Goal: Information Seeking & Learning: Learn about a topic

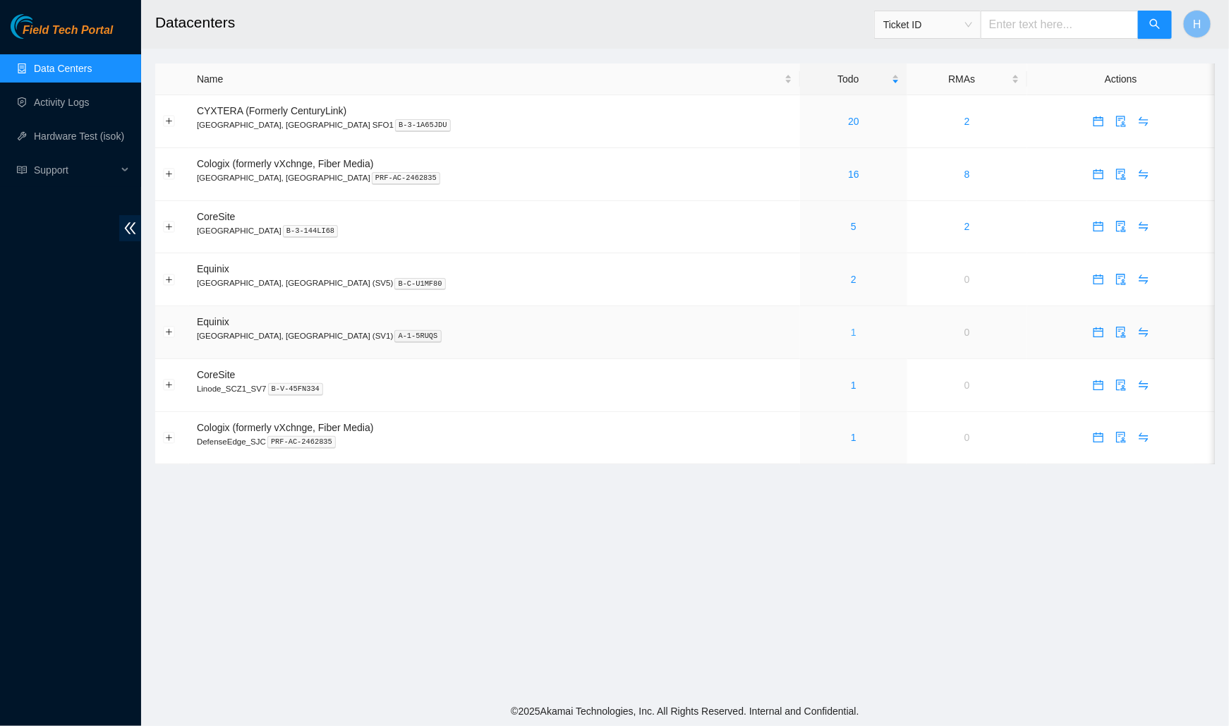
click at [851, 327] on link "1" at bounding box center [854, 332] width 6 height 11
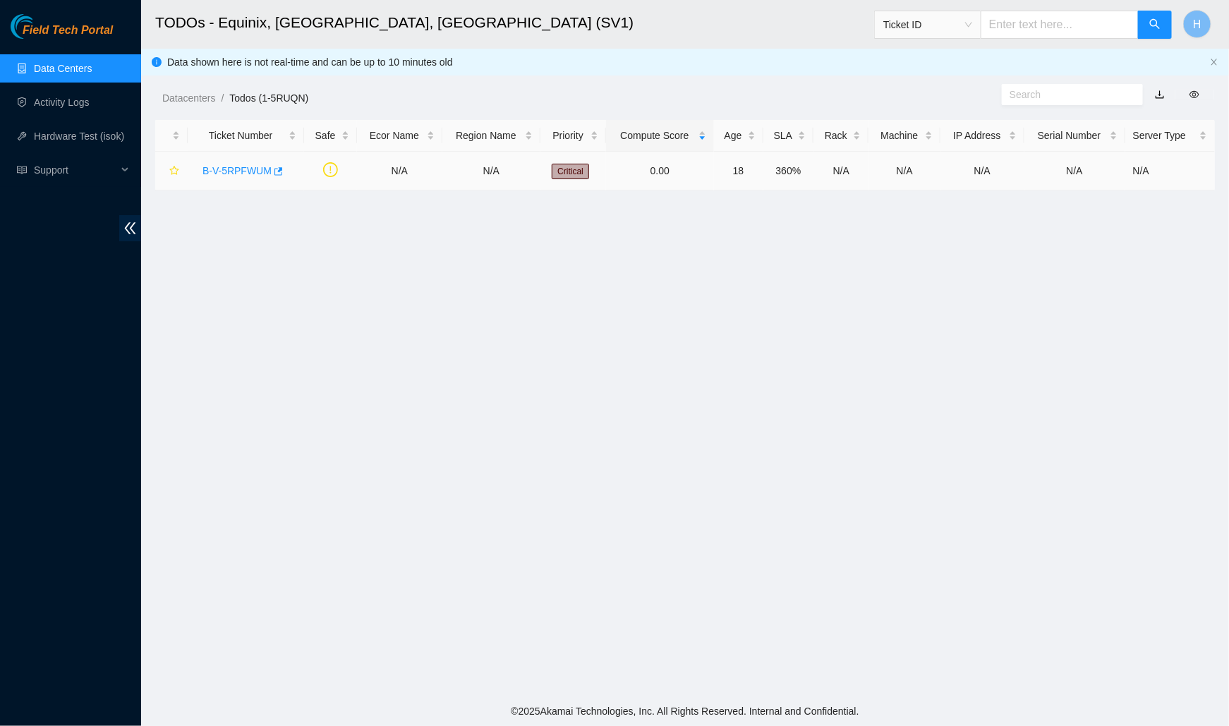
click at [253, 174] on link "B-V-5RPFWUM" at bounding box center [236, 170] width 69 height 11
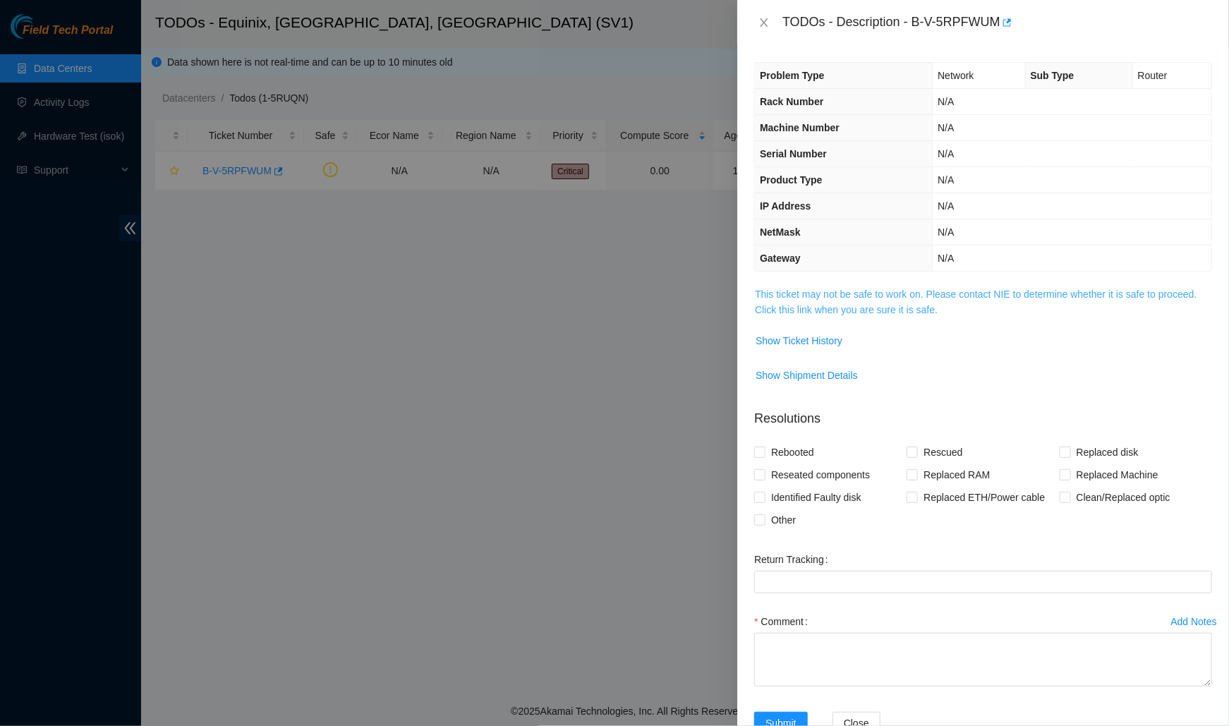
click at [776, 289] on link "This ticket may not be safe to work on. Please contact NIE to determine whether…" at bounding box center [976, 302] width 442 height 27
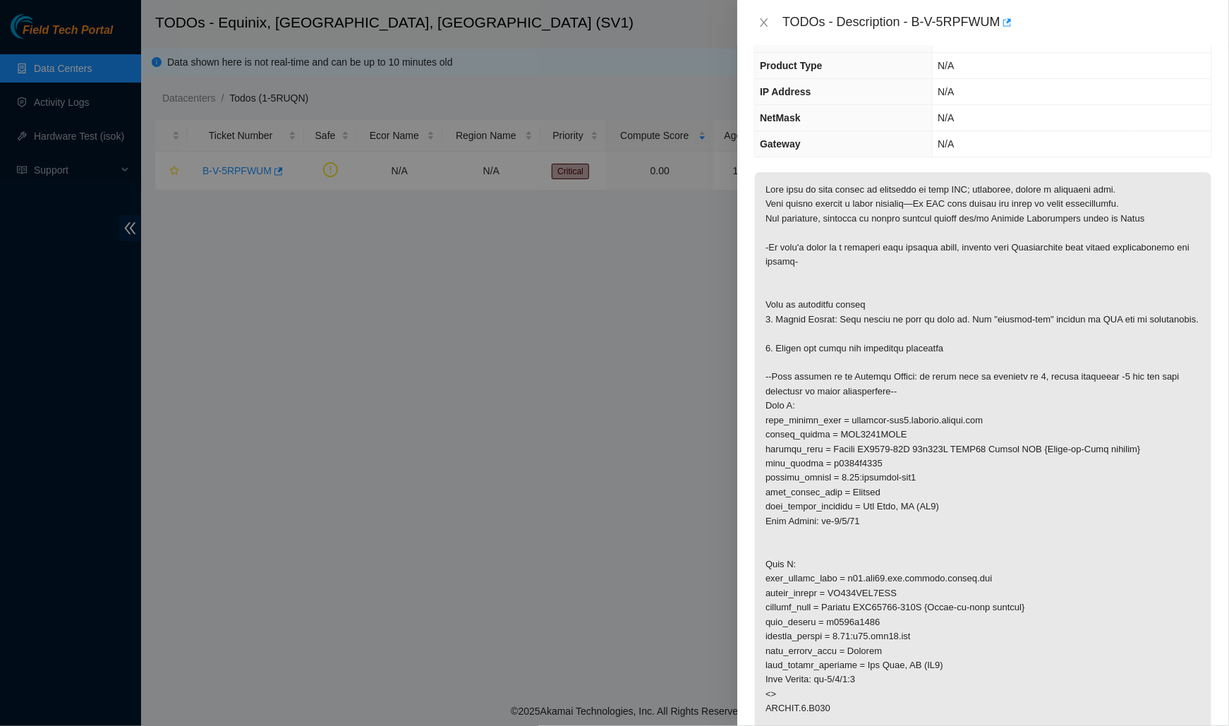
scroll to position [124, 0]
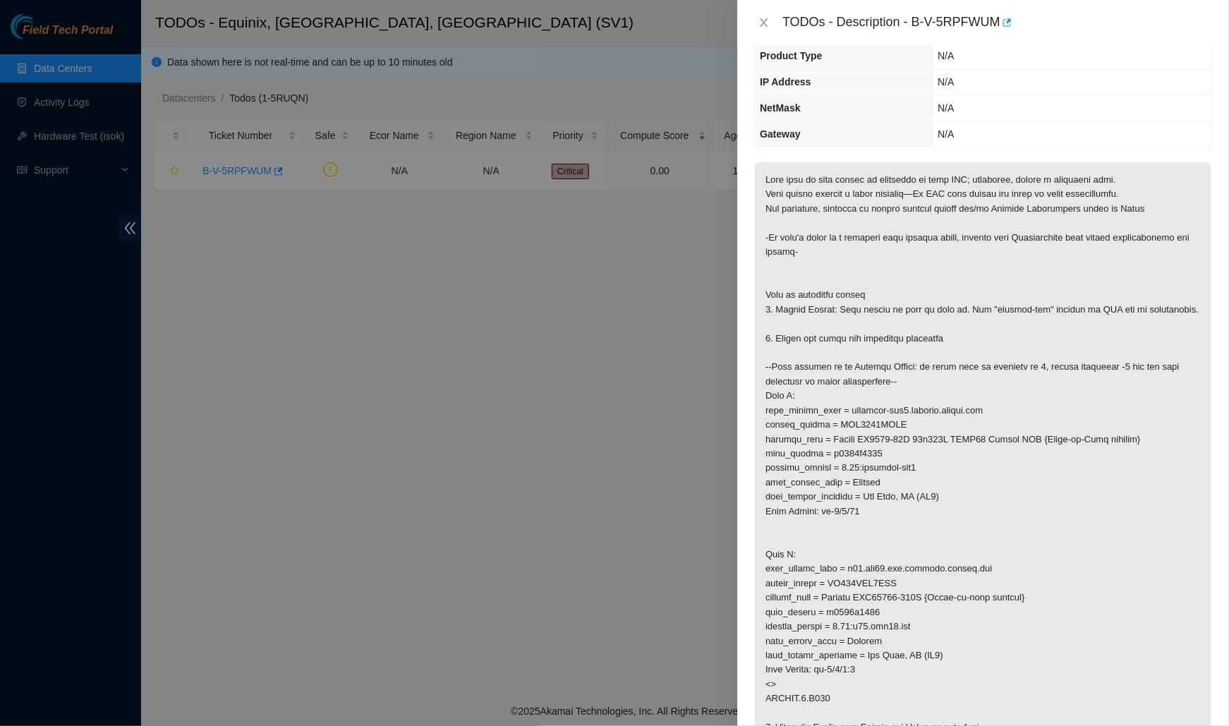
click at [881, 449] on p at bounding box center [983, 525] width 456 height 727
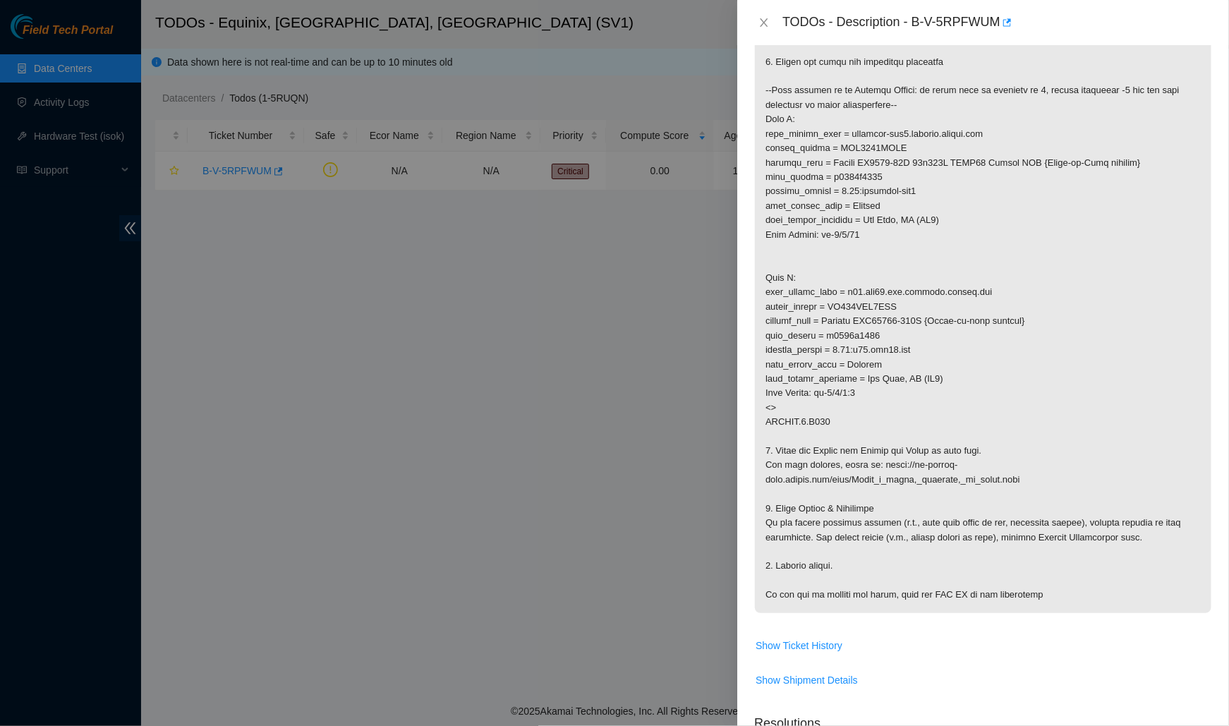
scroll to position [524, 0]
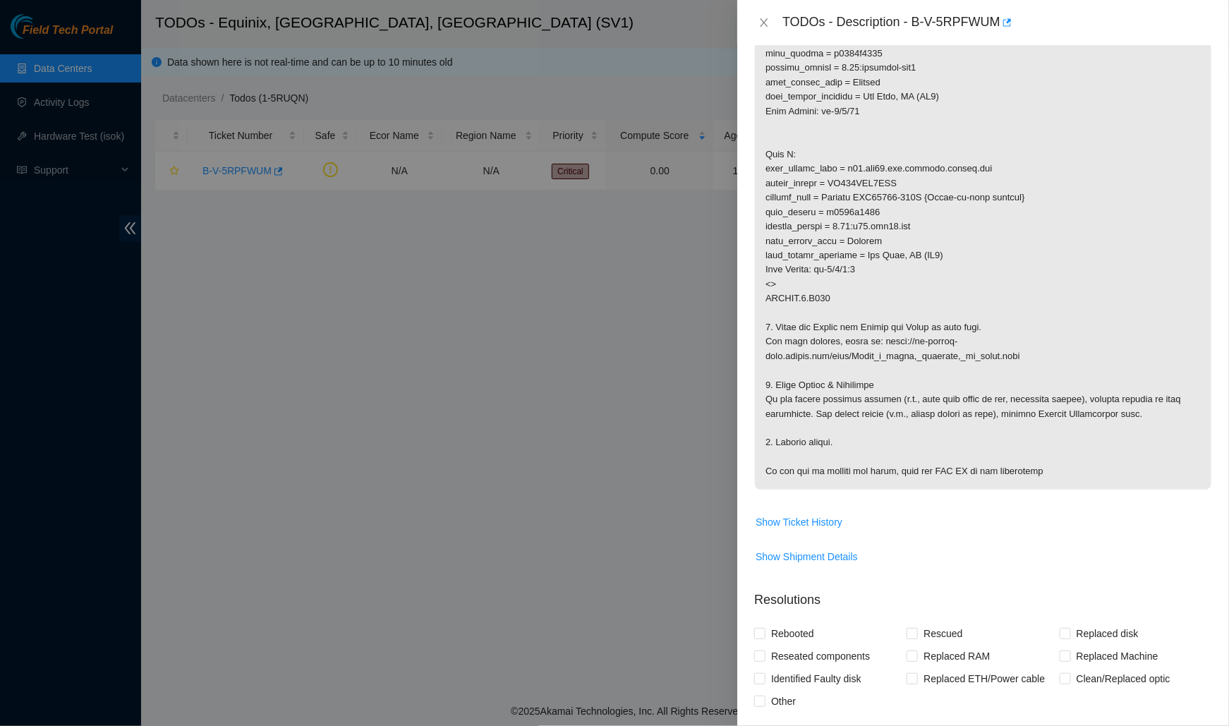
click at [798, 545] on td "Show Ticket History" at bounding box center [983, 527] width 458 height 35
click at [795, 529] on span "Show Ticket History" at bounding box center [799, 522] width 87 height 16
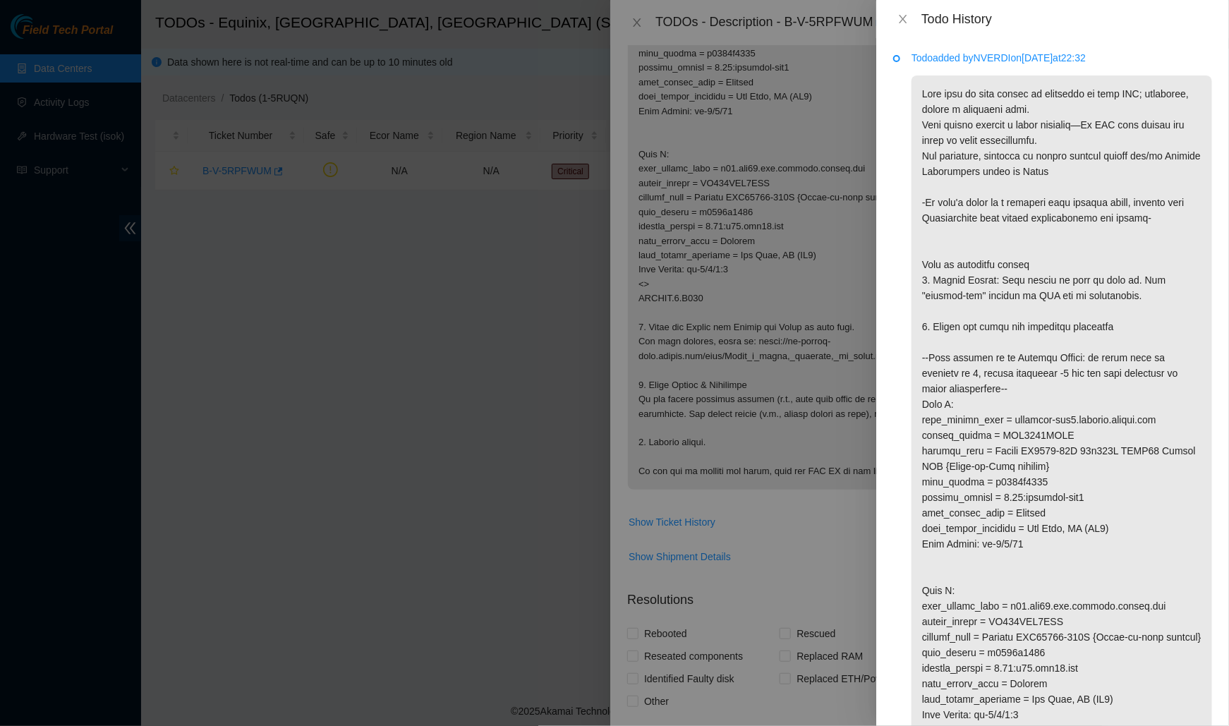
click at [559, 323] on div at bounding box center [614, 363] width 1229 height 726
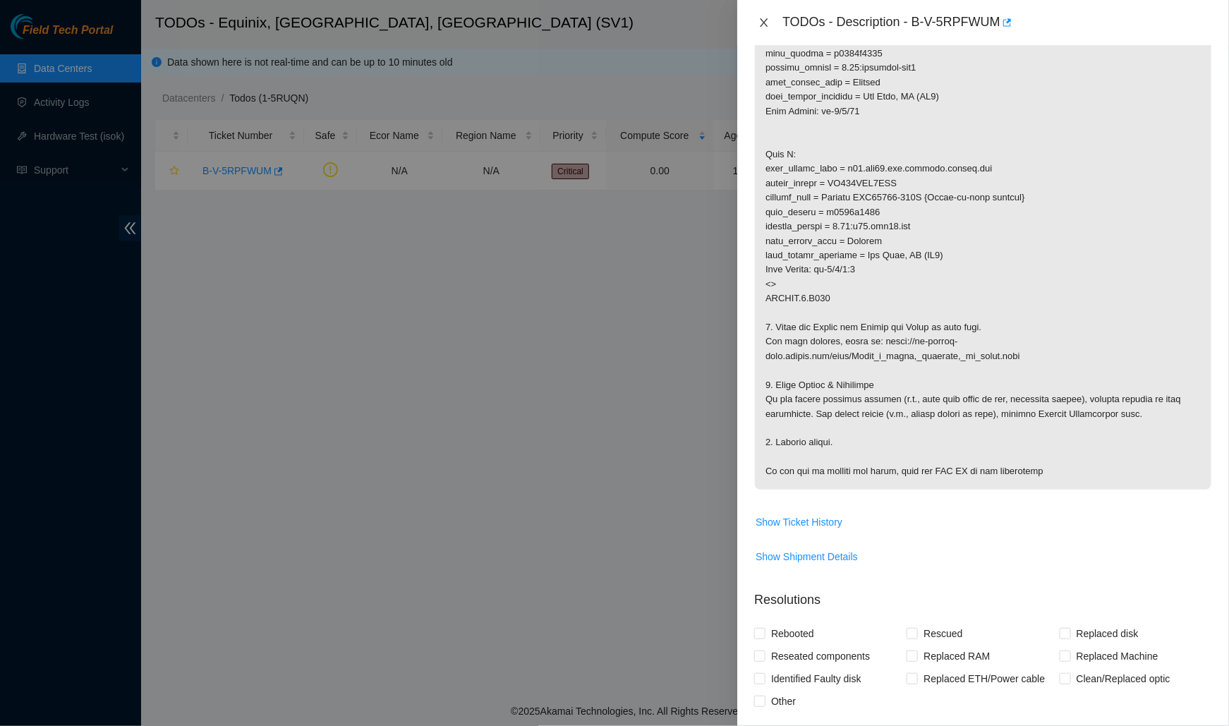
click at [764, 25] on icon "close" at bounding box center [763, 22] width 11 height 11
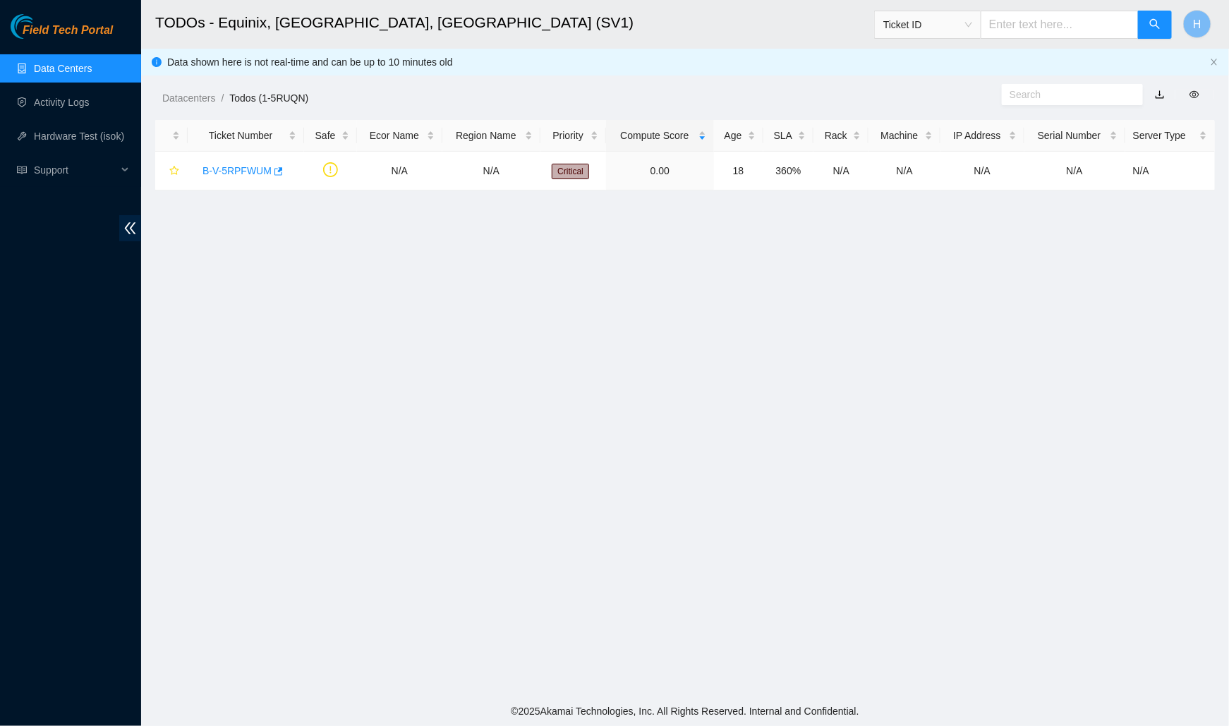
scroll to position [13, 0]
click at [475, 300] on main "TODOs - Equinix, San Jose, CA (SV1) Ticket ID H Data shown here is not real-tim…" at bounding box center [685, 348] width 1088 height 696
